Goal: Task Accomplishment & Management: Manage account settings

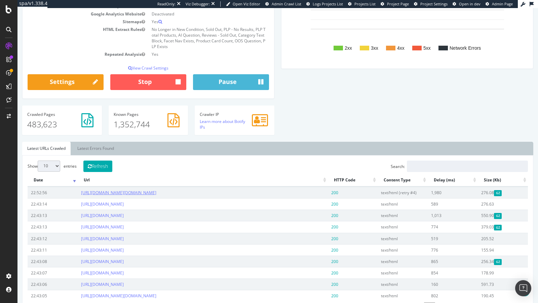
scroll to position [92, 0]
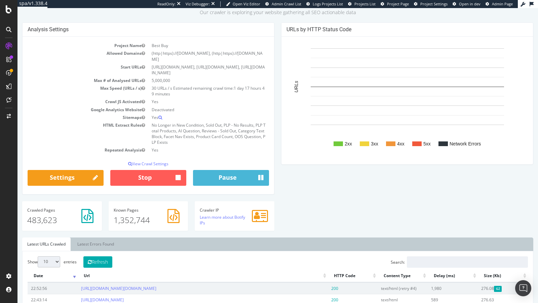
scroll to position [51, 0]
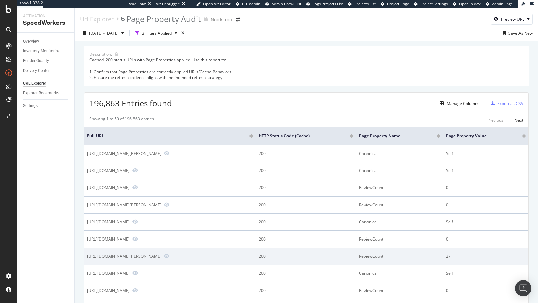
scroll to position [129, 0]
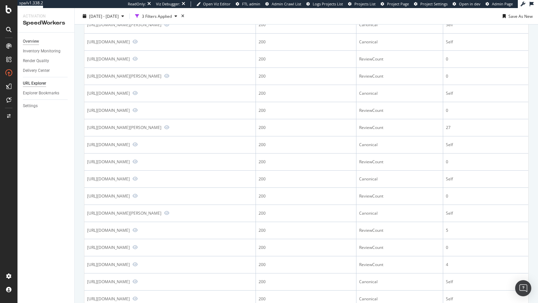
click at [33, 41] on div "Overview" at bounding box center [31, 41] width 16 height 7
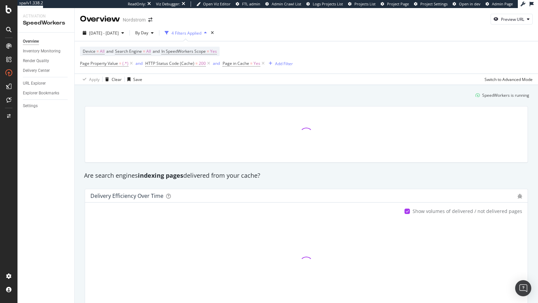
click at [209, 32] on div "button" at bounding box center [205, 33] width 8 height 4
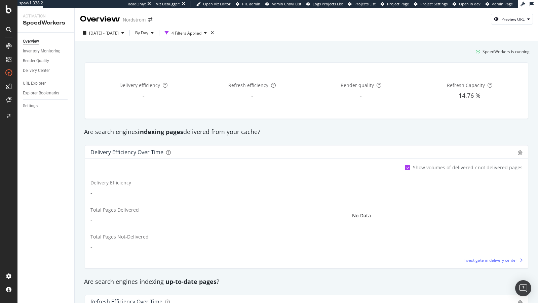
click at [36, 65] on div "Render Quality" at bounding box center [48, 61] width 51 height 10
click at [37, 54] on div "Inventory Monitoring" at bounding box center [42, 51] width 38 height 7
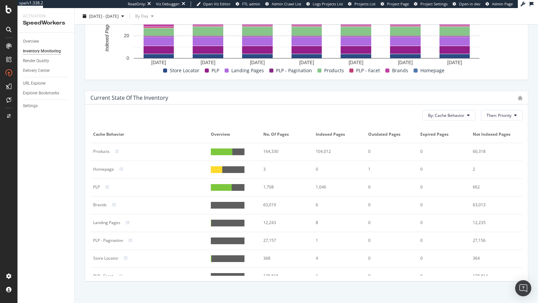
scroll to position [290, 0]
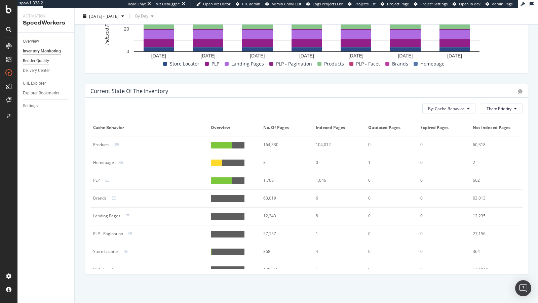
click at [37, 62] on div "Render Quality" at bounding box center [36, 60] width 26 height 7
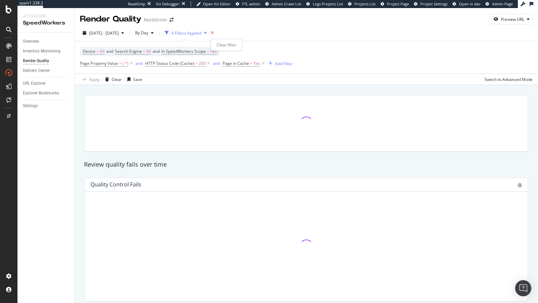
click at [214, 31] on icon "times" at bounding box center [212, 33] width 3 height 4
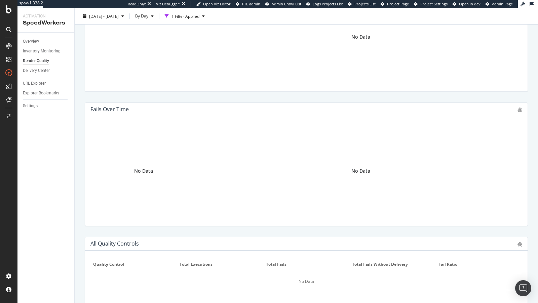
scroll to position [252, 0]
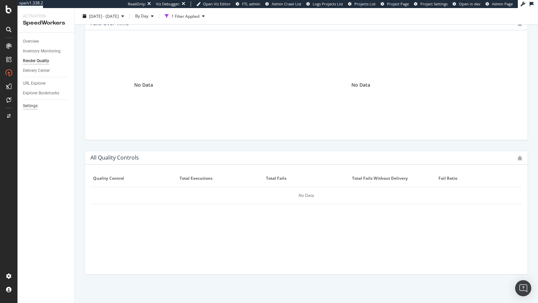
click at [29, 105] on div "Settings" at bounding box center [30, 106] width 15 height 7
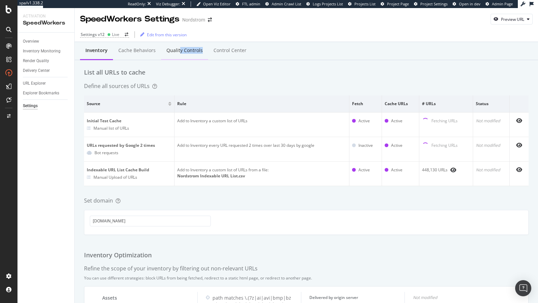
click at [178, 53] on div "Quality Controls" at bounding box center [184, 51] width 47 height 18
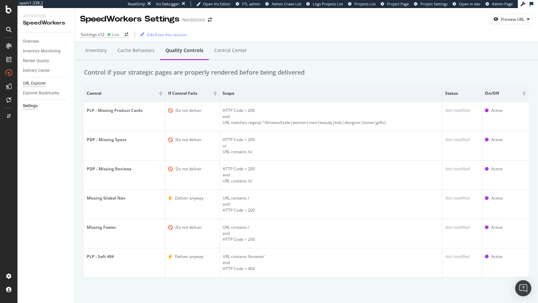
click at [39, 83] on div "URL Explorer" at bounding box center [34, 83] width 23 height 7
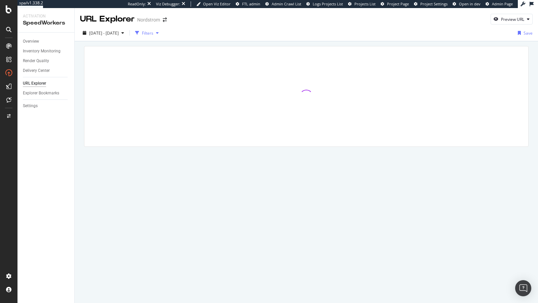
click at [153, 32] on div "Filters" at bounding box center [147, 33] width 11 height 6
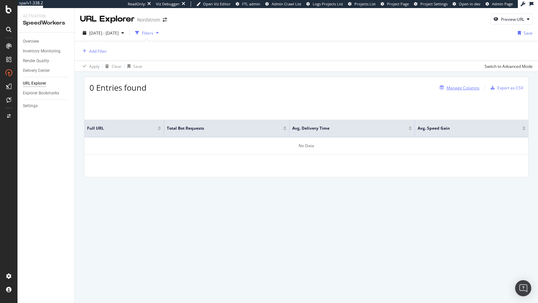
click at [441, 87] on icon "button" at bounding box center [442, 88] width 4 height 4
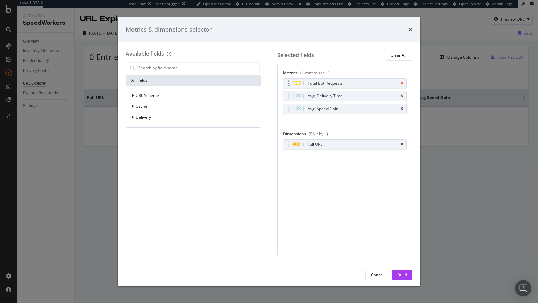
click at [401, 81] on div "Total Bot Requests" at bounding box center [344, 83] width 123 height 9
click at [401, 81] on icon "times" at bounding box center [401, 83] width 3 height 4
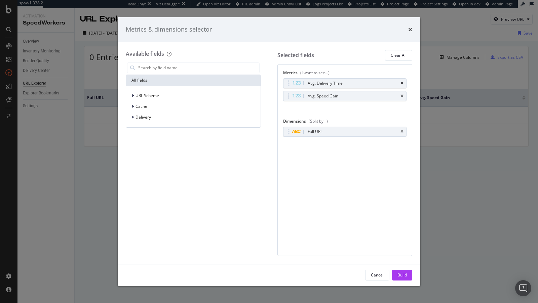
click at [401, 81] on icon "times" at bounding box center [401, 83] width 3 height 4
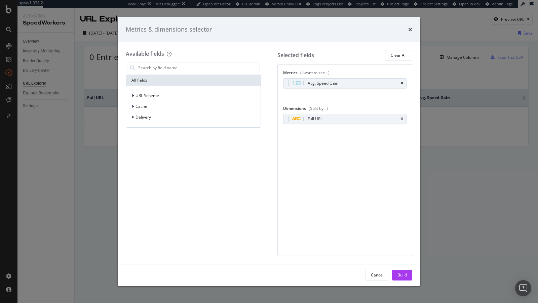
click at [401, 81] on icon "times" at bounding box center [401, 83] width 3 height 4
click at [406, 268] on div "Cancel Build" at bounding box center [269, 275] width 302 height 22
click at [404, 273] on div "Build" at bounding box center [401, 275] width 9 height 6
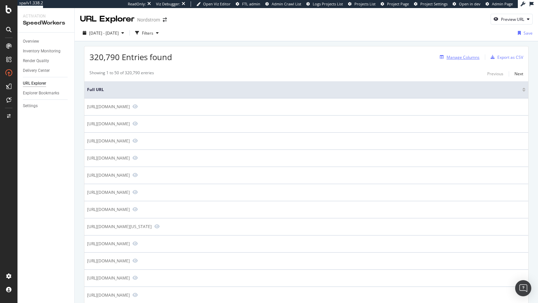
click at [451, 57] on div "Manage Columns" at bounding box center [462, 57] width 33 height 6
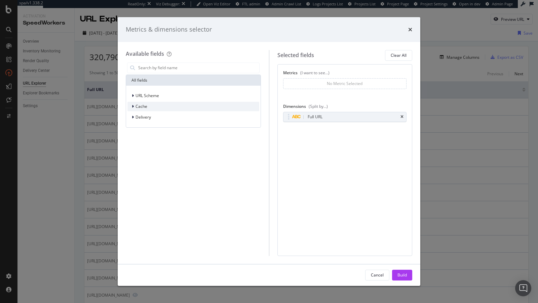
click at [131, 108] on div "Cache" at bounding box center [137, 106] width 20 height 7
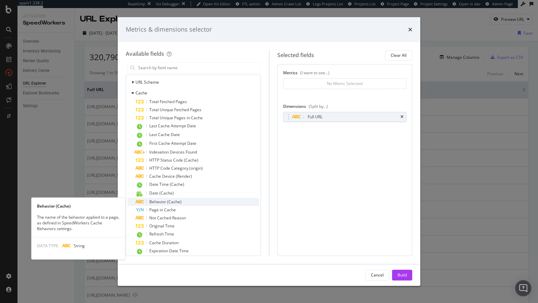
scroll to position [14, 0]
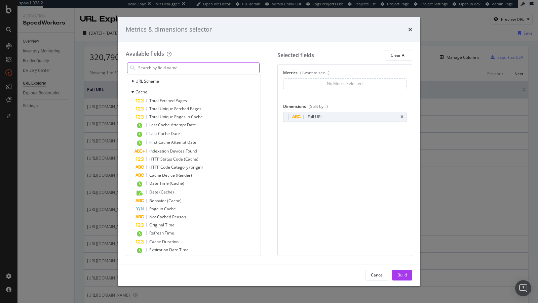
click at [153, 70] on input "modal" at bounding box center [198, 68] width 122 height 10
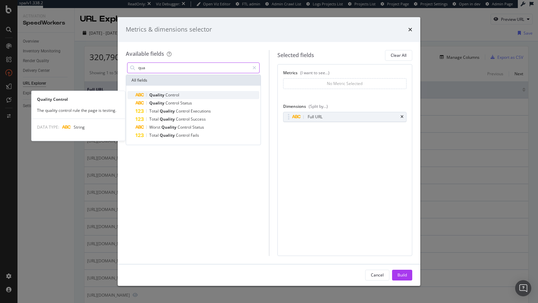
type input "qua"
click at [167, 95] on span "Control" at bounding box center [172, 95] width 14 height 6
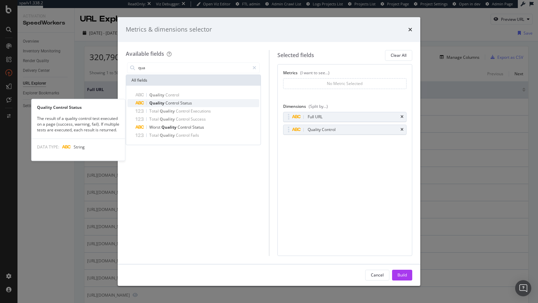
click at [178, 101] on span "Control" at bounding box center [172, 103] width 15 height 6
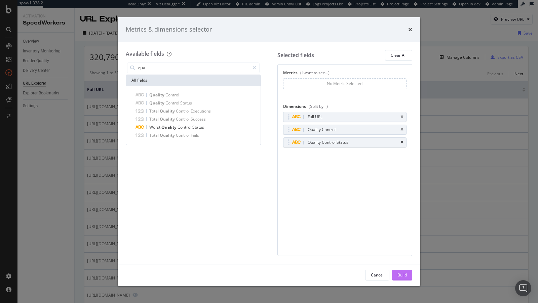
click at [401, 275] on div "Build" at bounding box center [401, 275] width 9 height 6
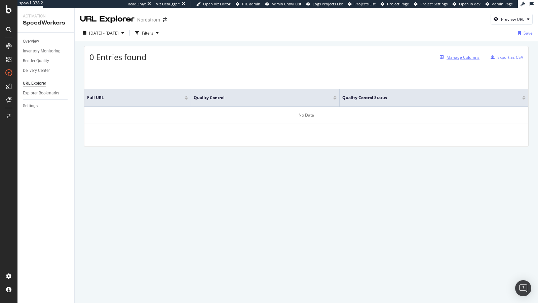
click at [451, 57] on div "Manage Columns" at bounding box center [462, 57] width 33 height 6
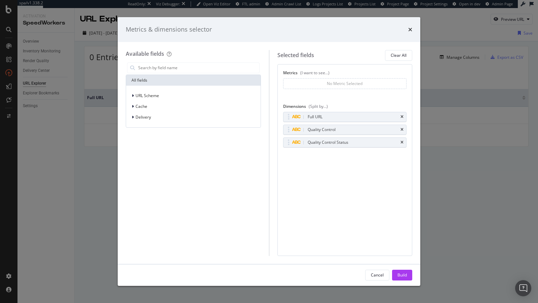
click at [407, 126] on div "Metrics (I want to see...) No Metric Selected You can use this field as a metri…" at bounding box center [344, 160] width 135 height 192
click at [405, 126] on div "Quality Control" at bounding box center [344, 129] width 123 height 9
click at [402, 128] on icon "times" at bounding box center [401, 130] width 3 height 4
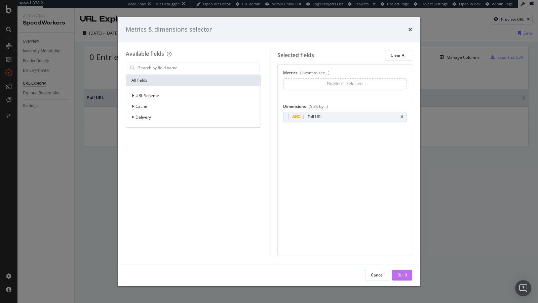
click at [397, 273] on div "Build" at bounding box center [401, 275] width 9 height 6
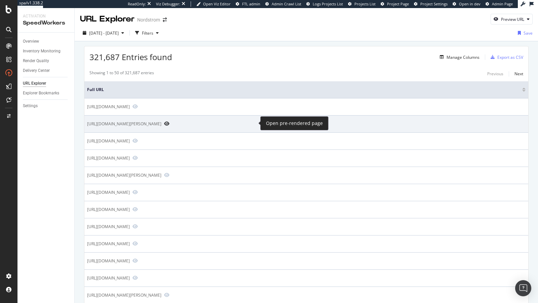
click at [169, 123] on icon "Preview https://www.nordstrom.com/browse/kids/baby-walker-shoes/girls?filterByB…" at bounding box center [166, 123] width 5 height 5
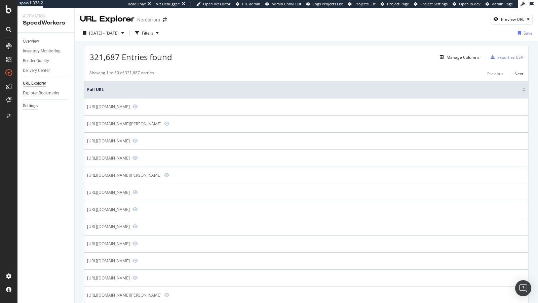
click at [31, 103] on div "Settings" at bounding box center [30, 106] width 15 height 7
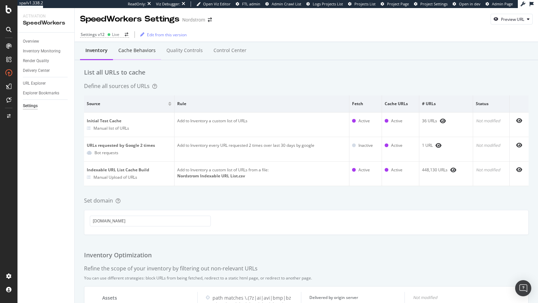
click at [139, 44] on div "Cache behaviors" at bounding box center [137, 51] width 48 height 18
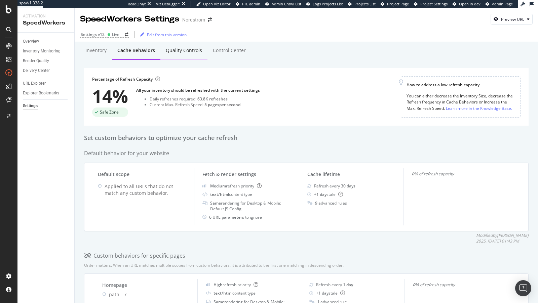
click at [182, 51] on div "Quality Controls" at bounding box center [184, 50] width 36 height 7
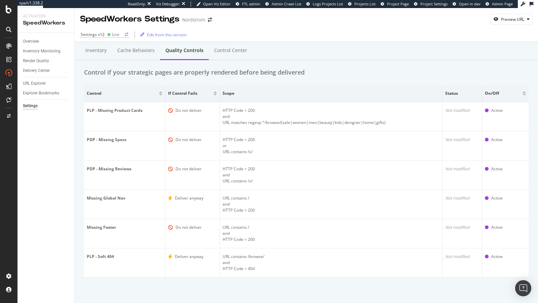
click at [99, 35] on div "Settings v12" at bounding box center [93, 35] width 24 height 6
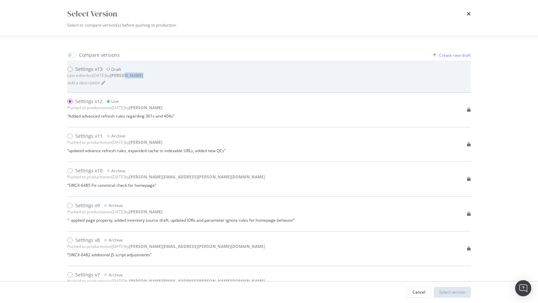
click at [148, 78] on div "Settings v13 Draft Last edited on [DATE] by [PERSON_NAME] a description" at bounding box center [268, 76] width 403 height 21
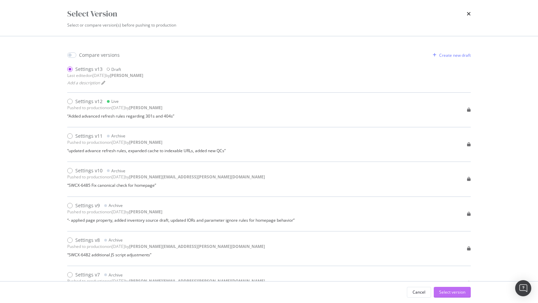
click at [458, 295] on div "Select version" at bounding box center [452, 292] width 26 height 10
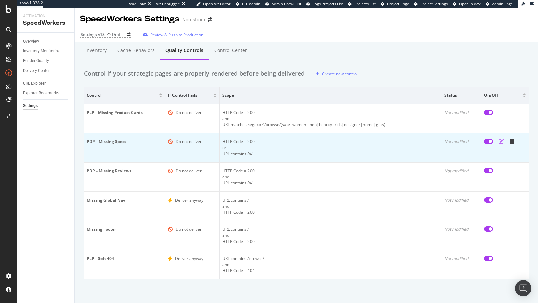
click at [501, 144] on icon "edit" at bounding box center [500, 141] width 5 height 5
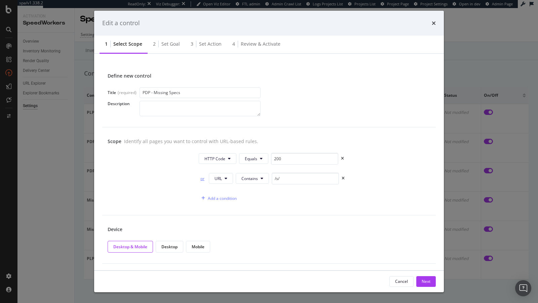
click at [203, 179] on div "or" at bounding box center [202, 179] width 7 height 6
click at [426, 279] on div "Next" at bounding box center [425, 282] width 9 height 6
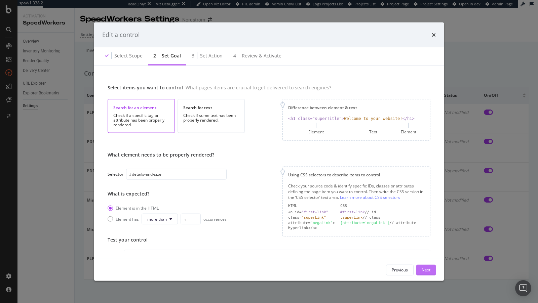
click at [426, 274] on div "Next" at bounding box center [425, 270] width 9 height 10
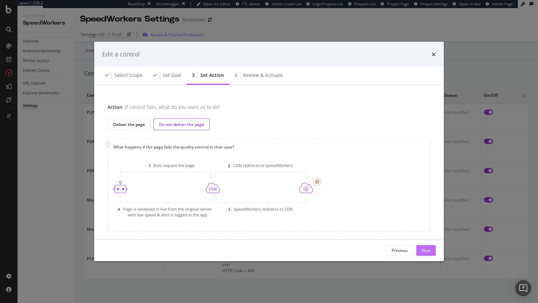
click at [423, 255] on div "Next" at bounding box center [425, 250] width 9 height 10
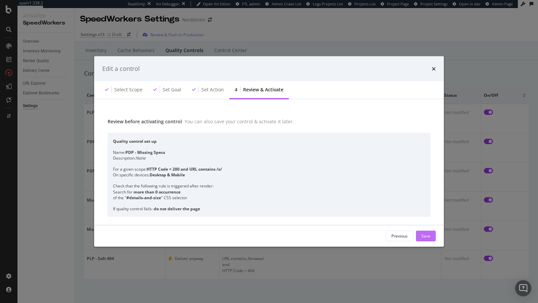
click at [428, 237] on div "Save" at bounding box center [425, 236] width 9 height 6
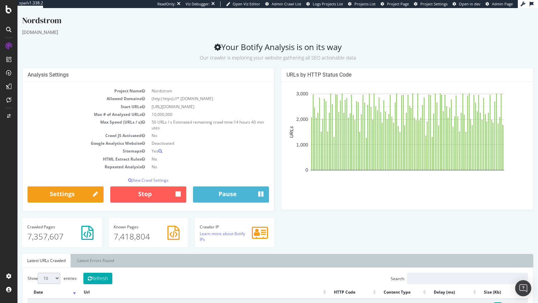
scroll to position [41, 0]
